Goal: Check status: Check status

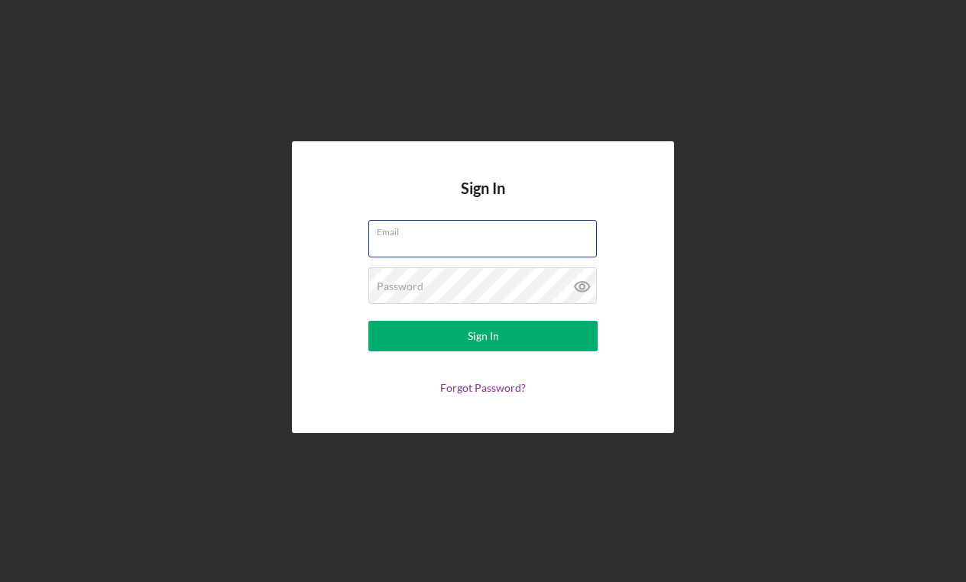
type input "[PERSON_NAME][EMAIL_ADDRESS][DOMAIN_NAME]"
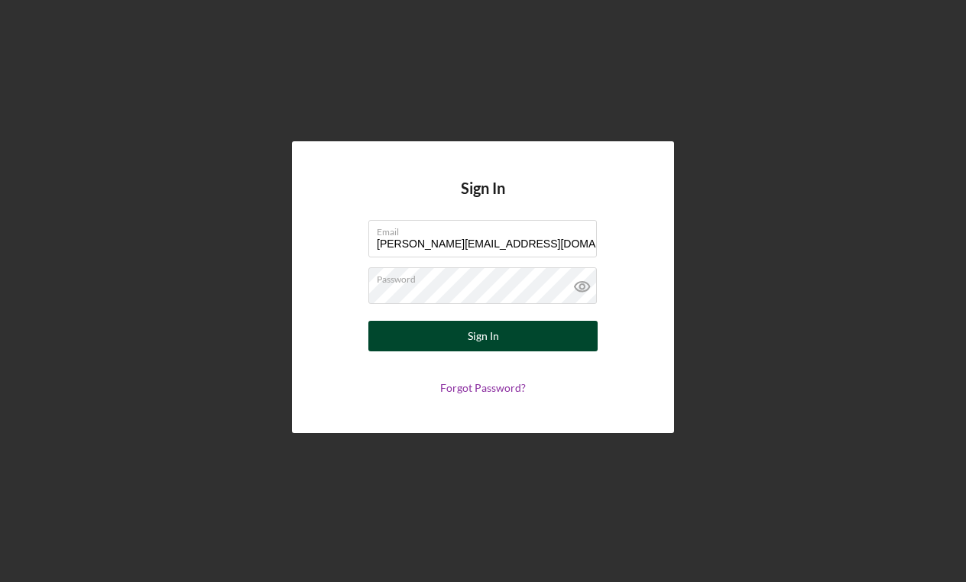
click at [456, 329] on button "Sign In" at bounding box center [482, 336] width 229 height 31
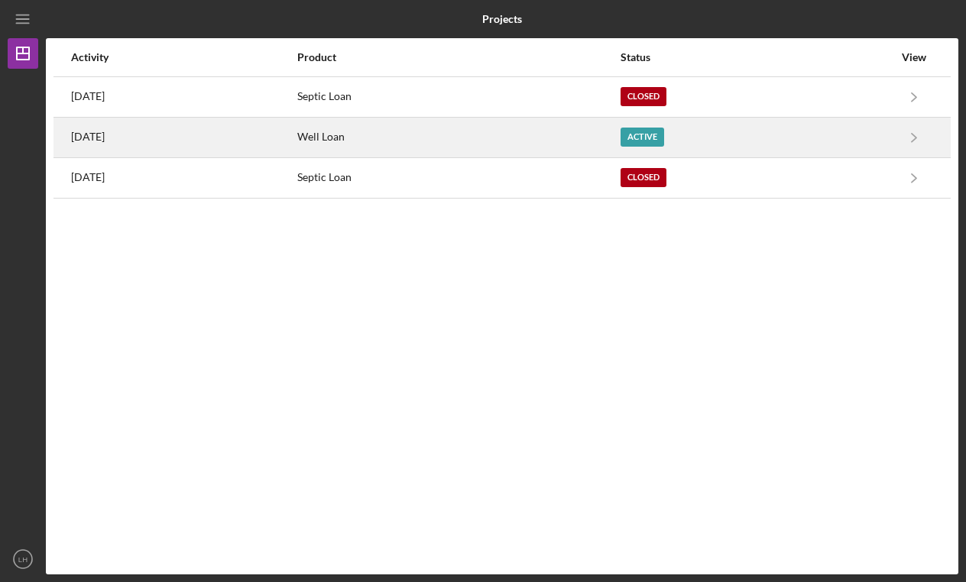
click at [397, 141] on div "Well Loan" at bounding box center [458, 137] width 322 height 38
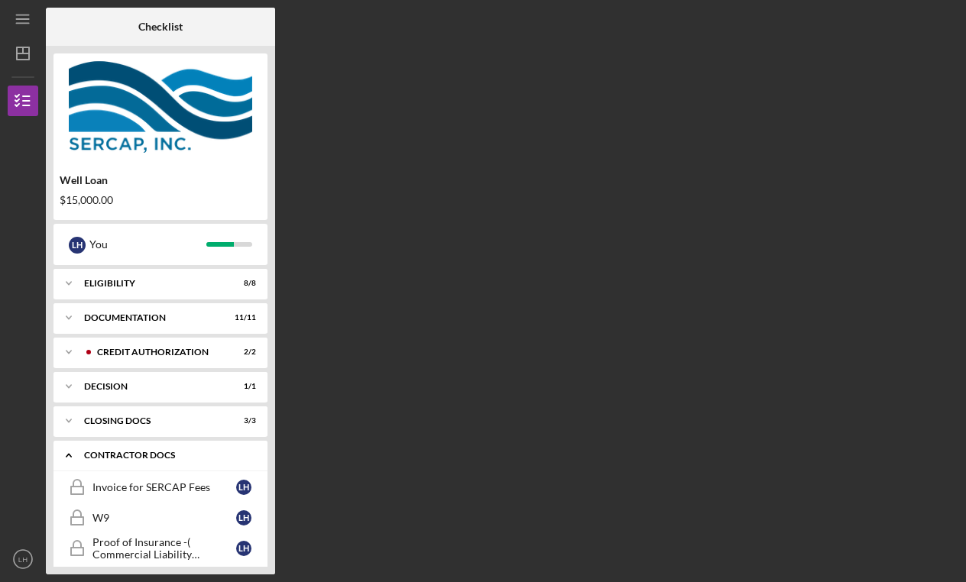
click at [166, 453] on div "Contractor Docs" at bounding box center [166, 455] width 164 height 9
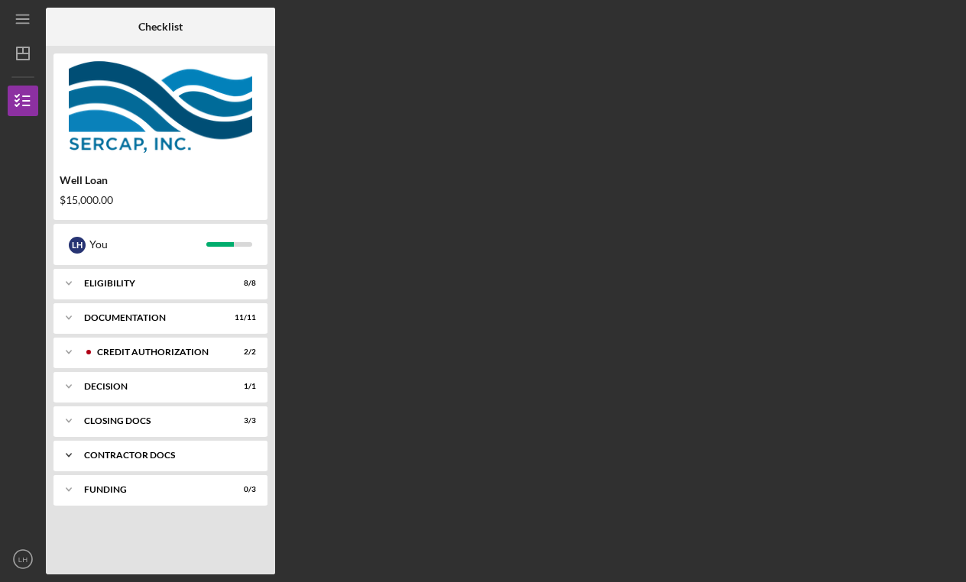
click at [128, 456] on div "Contractor Docs" at bounding box center [166, 455] width 164 height 9
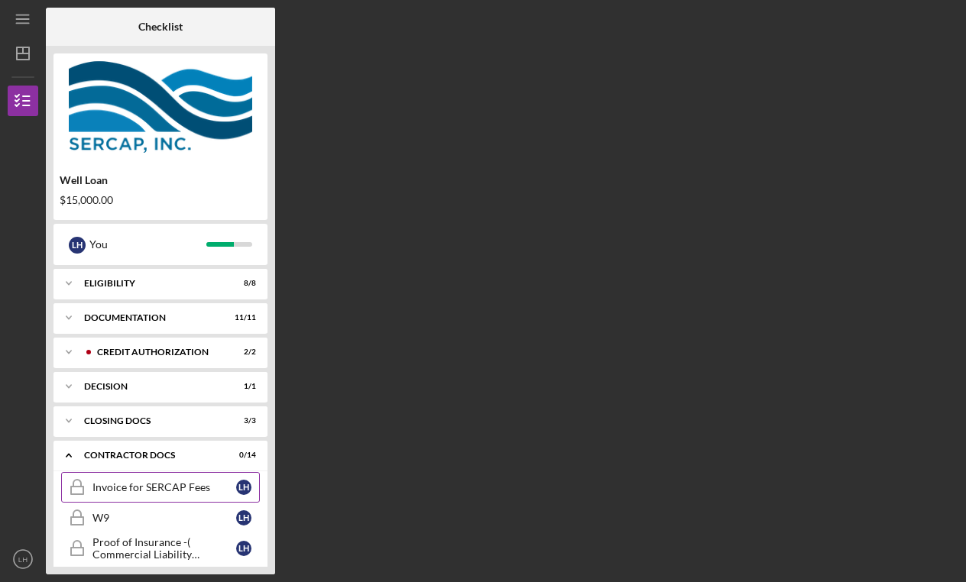
click at [131, 483] on div "Invoice for SERCAP Fees" at bounding box center [164, 487] width 144 height 12
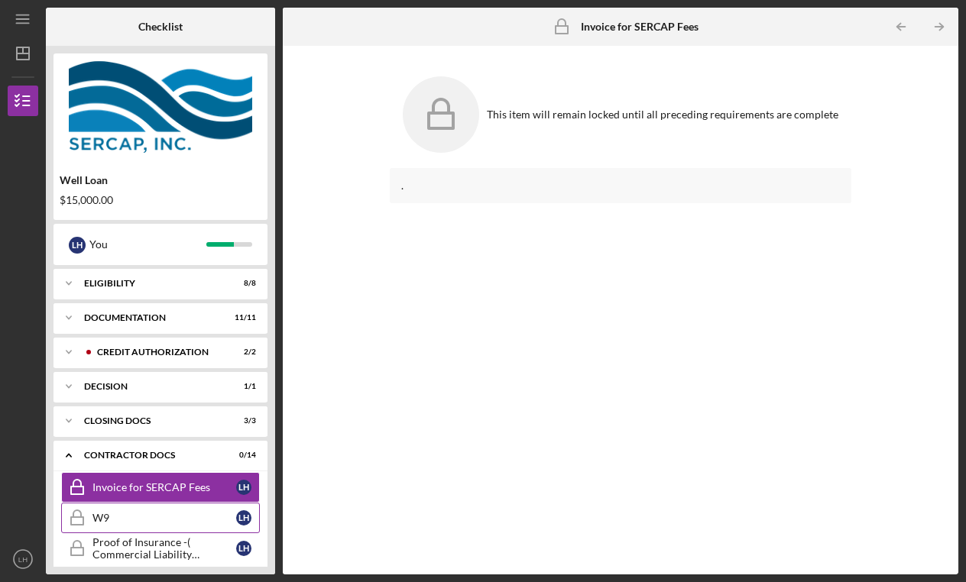
click at [125, 522] on div "W9" at bounding box center [164, 518] width 144 height 12
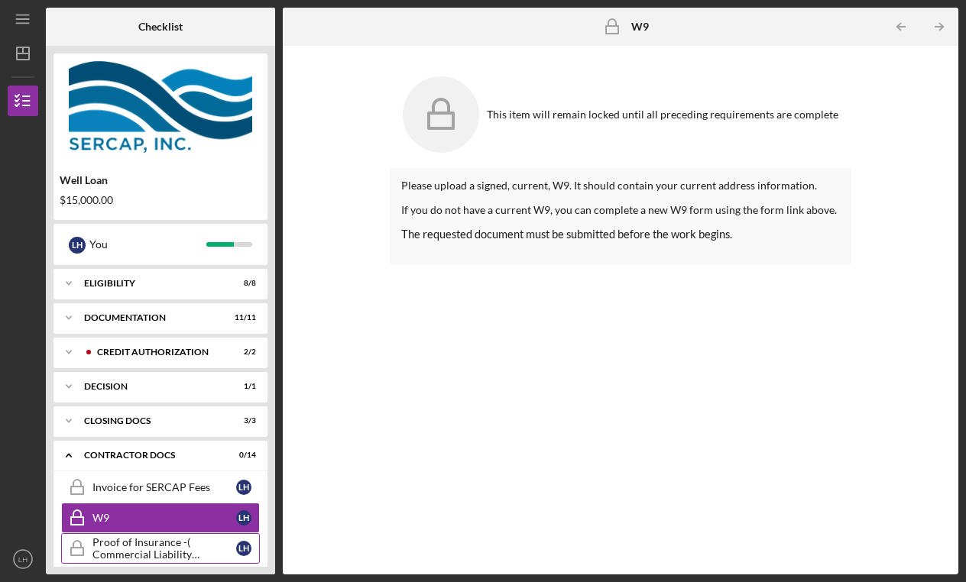
click at [122, 546] on div "Proof of Insurance -( Commercial Liability Insurance)" at bounding box center [164, 548] width 144 height 24
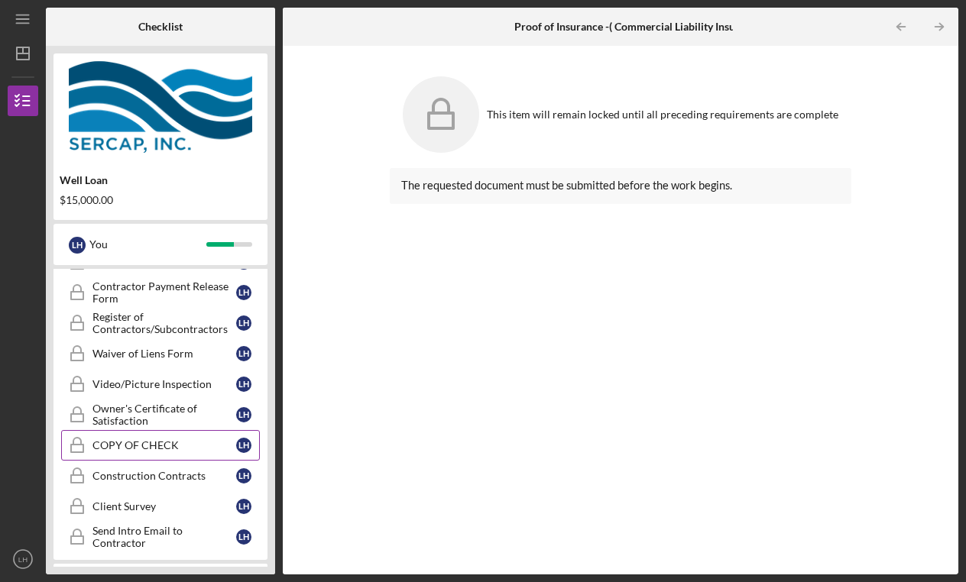
scroll to position [360, 0]
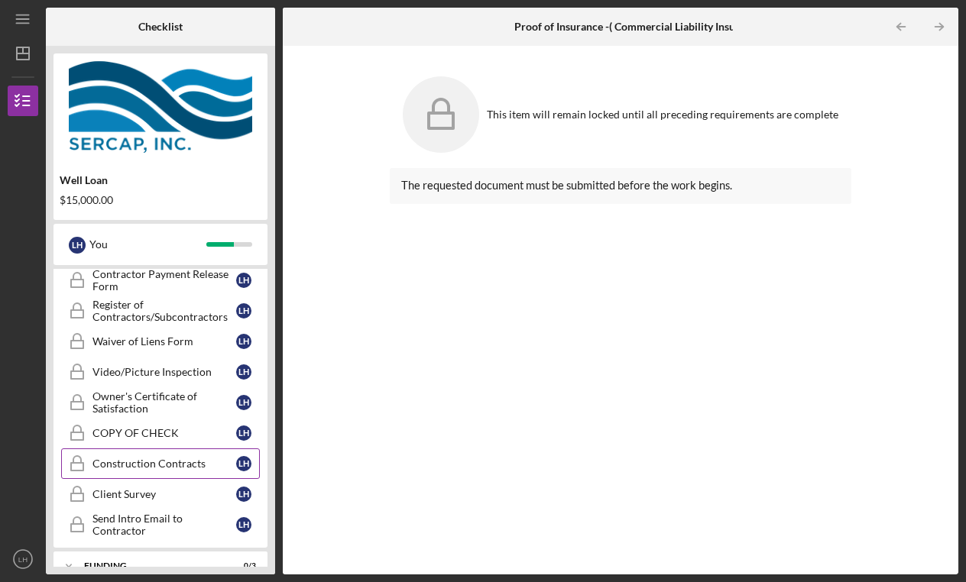
click at [120, 472] on link "Construction Contracts Construction Contracts L H" at bounding box center [160, 464] width 199 height 31
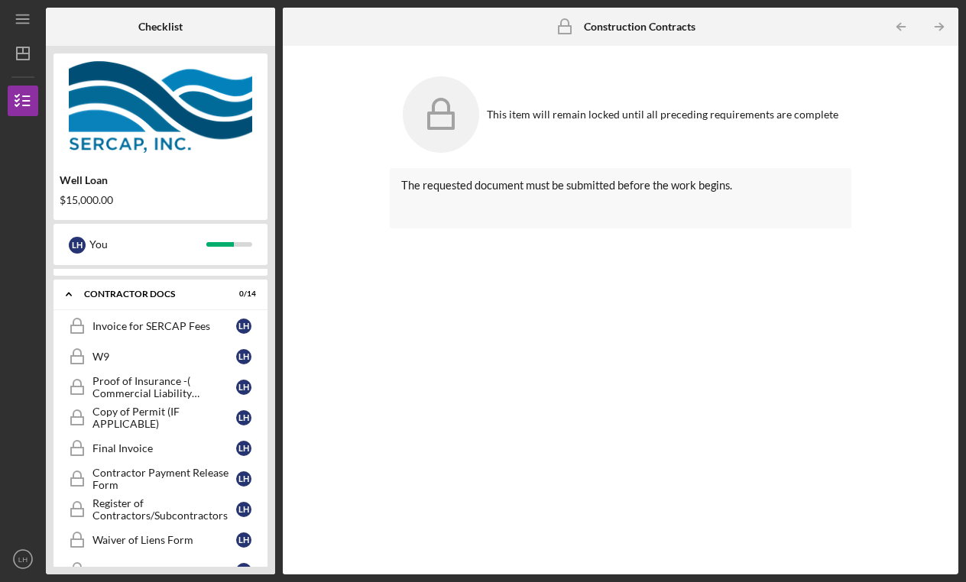
scroll to position [157, 0]
